Goal: Information Seeking & Learning: Compare options

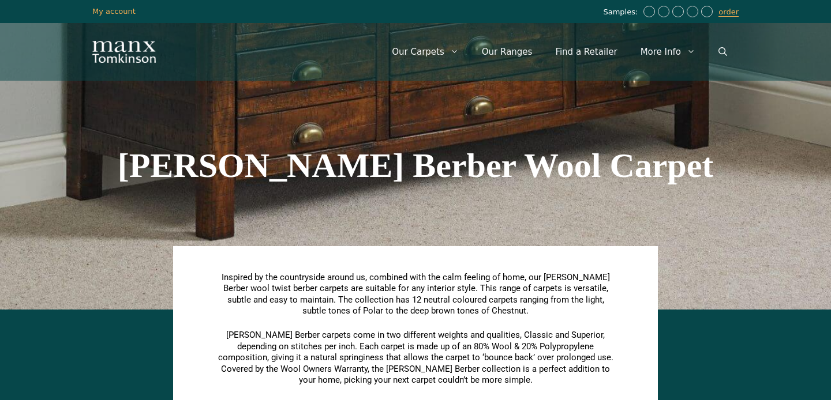
scroll to position [496, 0]
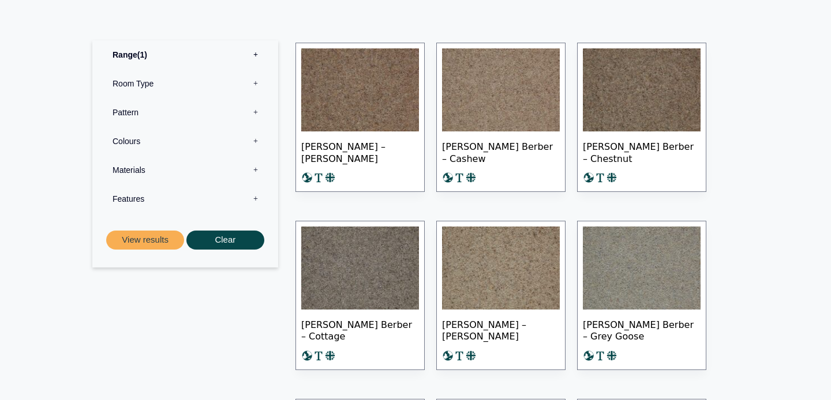
click at [500, 111] on img at bounding box center [501, 89] width 118 height 83
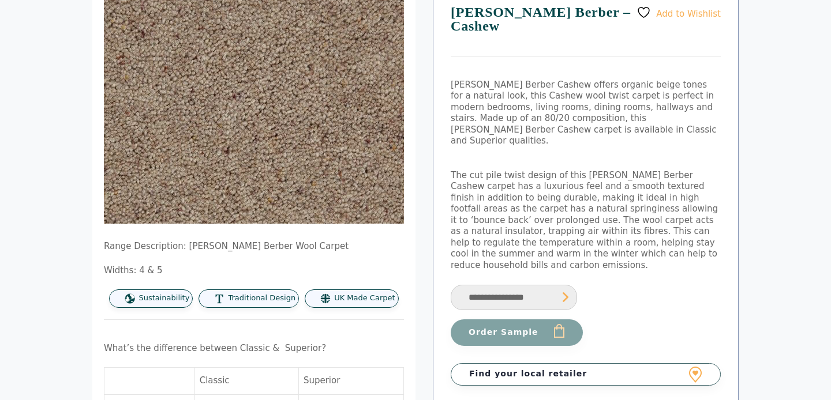
scroll to position [131, 0]
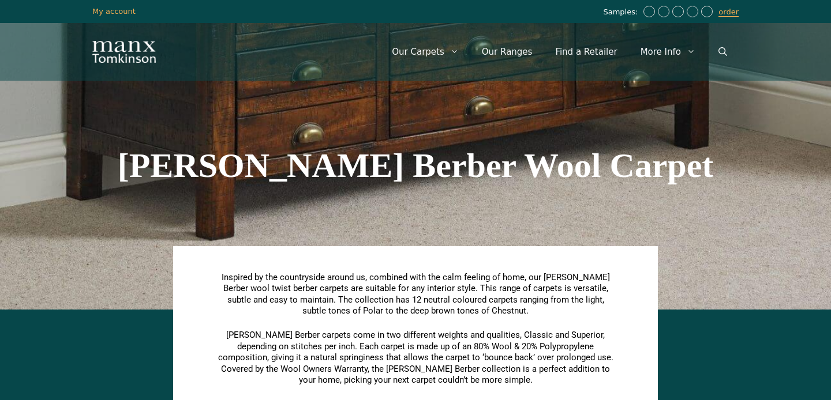
scroll to position [514, 0]
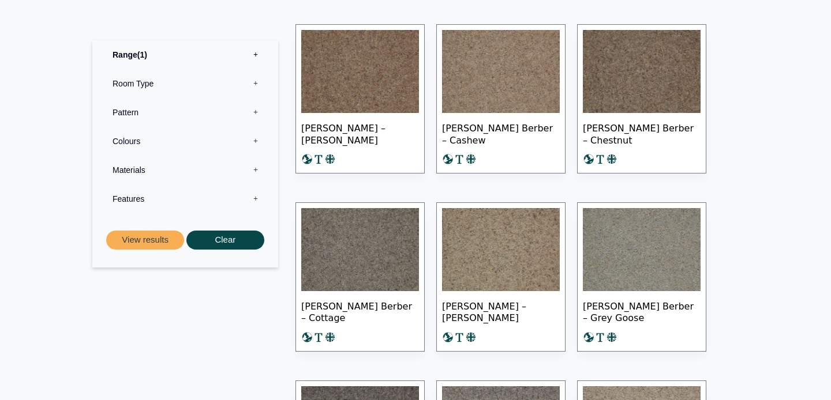
click at [489, 257] on img at bounding box center [501, 249] width 118 height 83
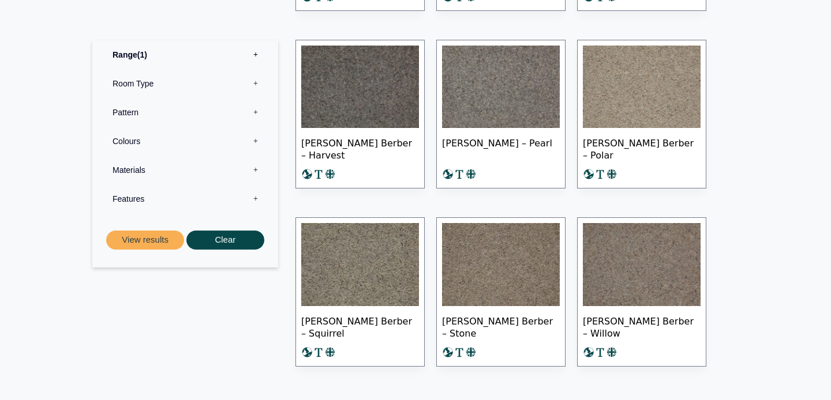
scroll to position [862, 0]
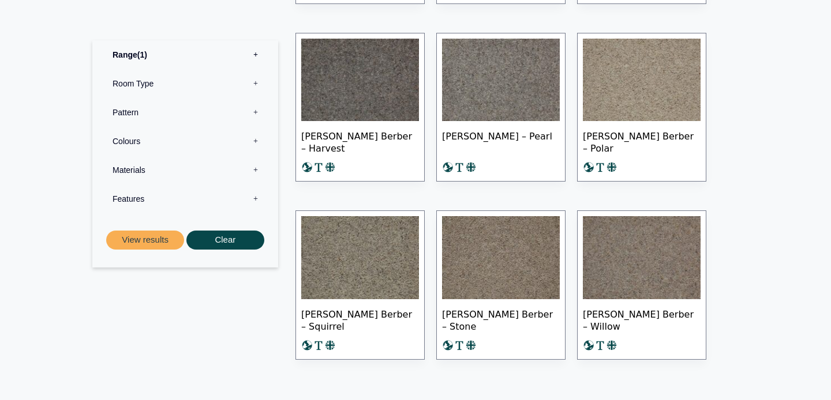
click at [502, 265] on img at bounding box center [501, 257] width 118 height 83
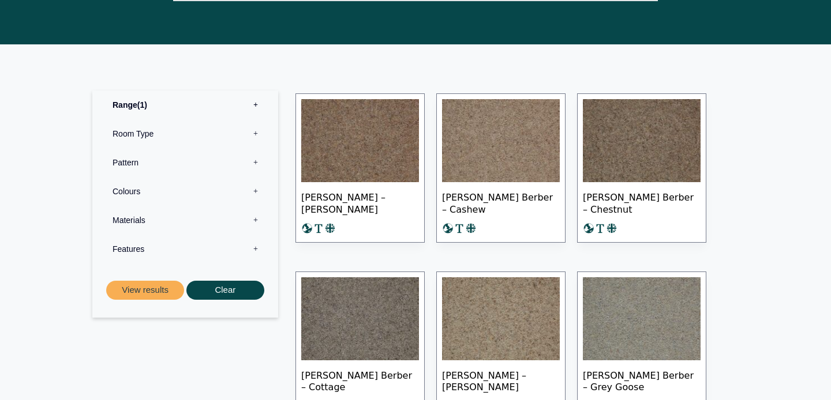
scroll to position [437, 0]
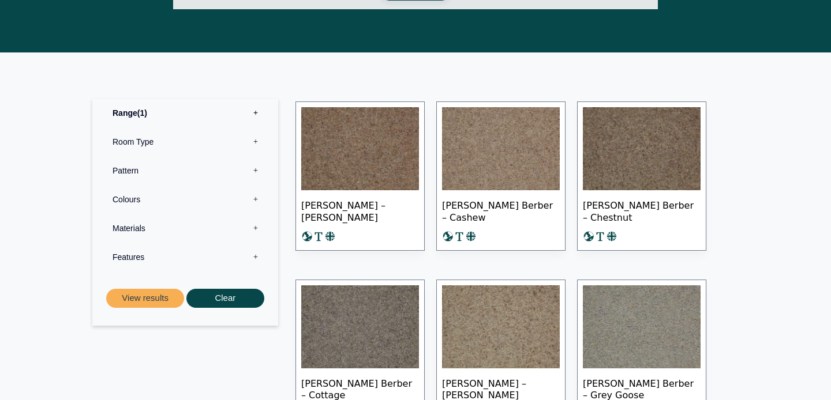
click at [350, 144] on img at bounding box center [360, 148] width 118 height 83
